Goal: Transaction & Acquisition: Purchase product/service

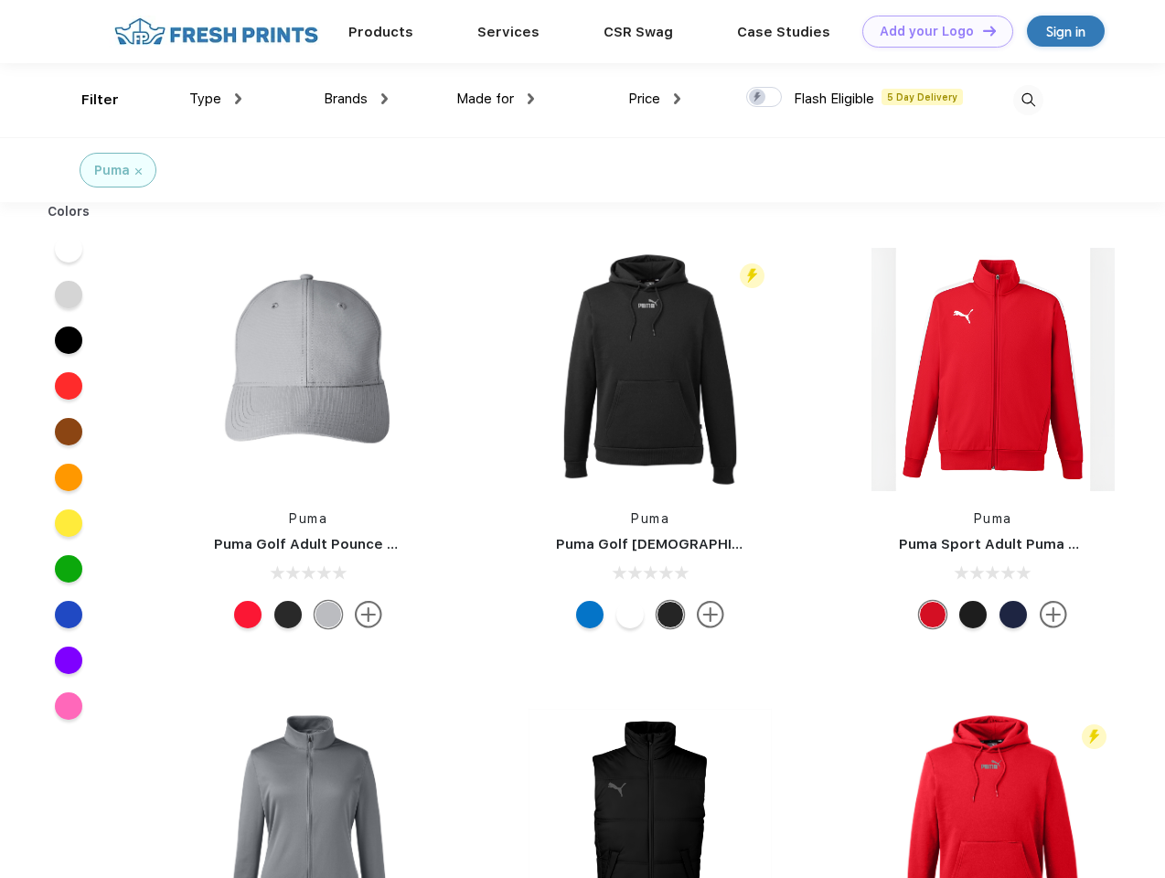
click at [931, 31] on link "Add your Logo Design Tool" at bounding box center [938, 32] width 151 height 32
click at [0, 0] on div "Design Tool" at bounding box center [0, 0] width 0 height 0
click at [982, 30] on link "Add your Logo Design Tool" at bounding box center [938, 32] width 151 height 32
click at [88, 100] on div "Filter" at bounding box center [100, 100] width 38 height 21
click at [216, 99] on span "Type" at bounding box center [205, 99] width 32 height 16
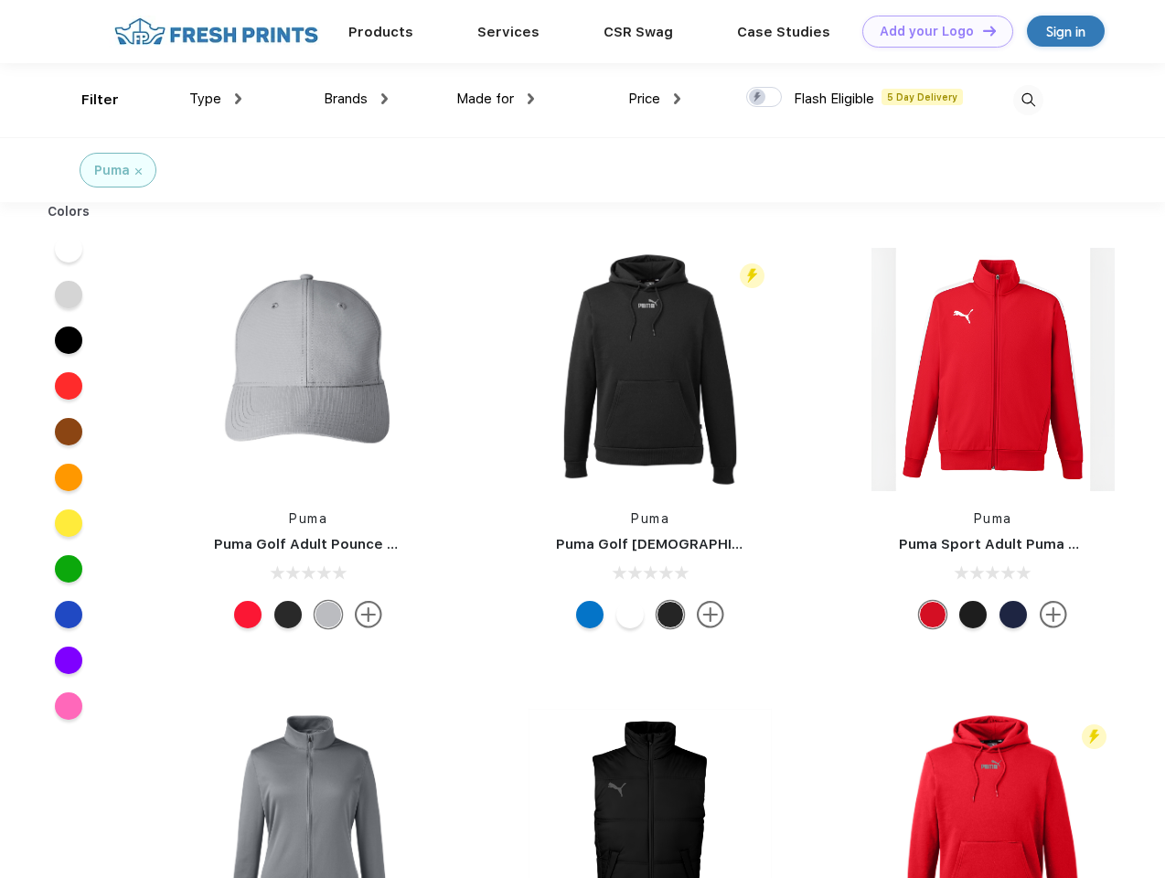
click at [356, 99] on span "Brands" at bounding box center [346, 99] width 44 height 16
click at [496, 99] on span "Made for" at bounding box center [485, 99] width 58 height 16
click at [655, 99] on span "Price" at bounding box center [644, 99] width 32 height 16
click at [765, 98] on div at bounding box center [764, 97] width 36 height 20
click at [758, 98] on input "checkbox" at bounding box center [752, 92] width 12 height 12
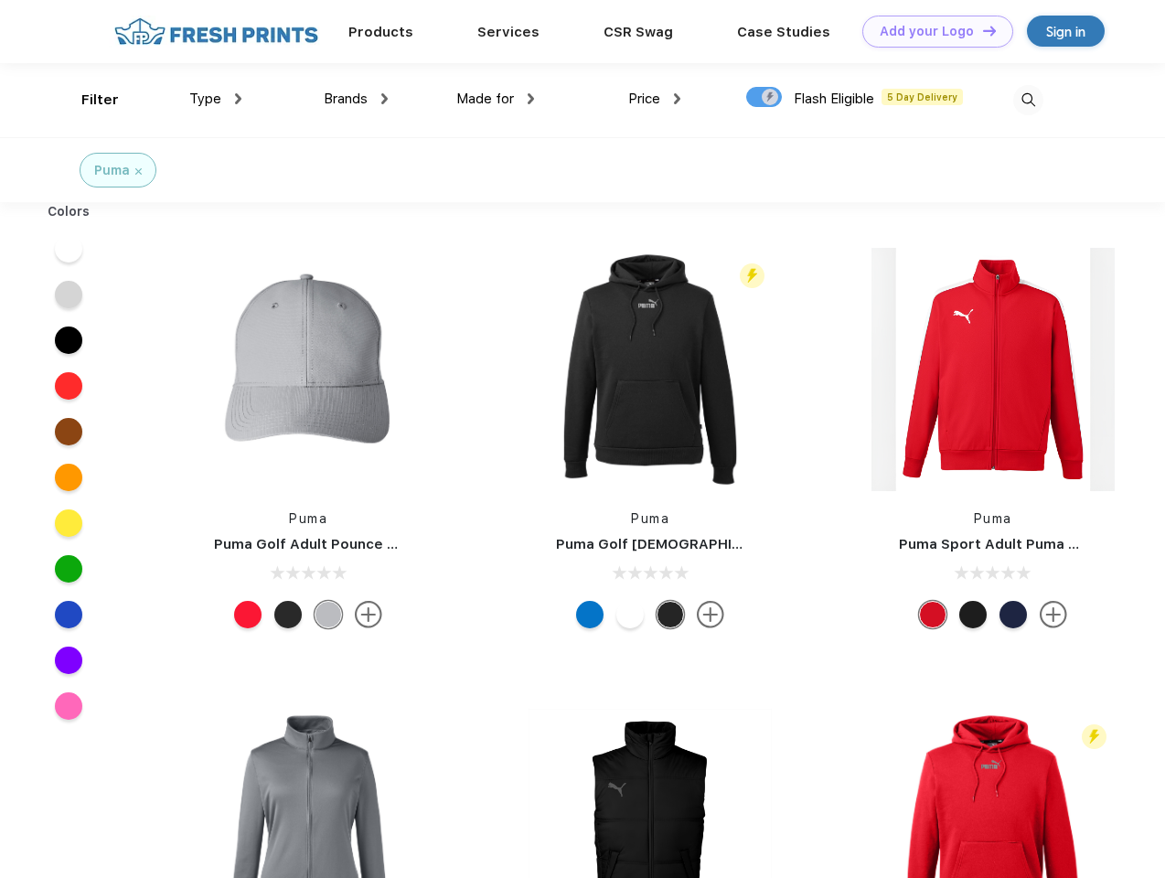
click at [1028, 100] on img at bounding box center [1029, 100] width 30 height 30
